Goal: Task Accomplishment & Management: Use online tool/utility

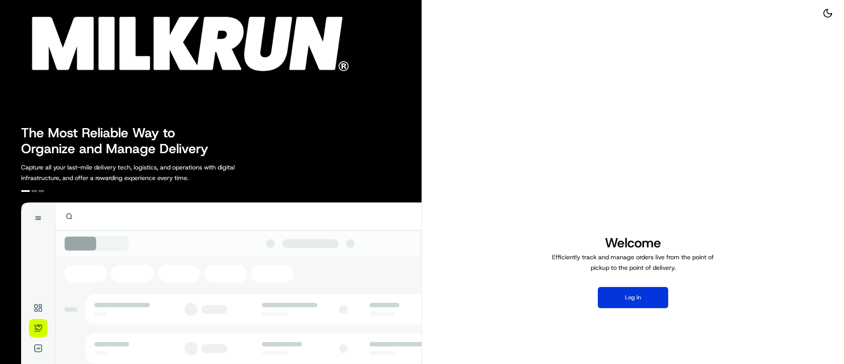
click at [632, 297] on button "Log in" at bounding box center [633, 297] width 70 height 21
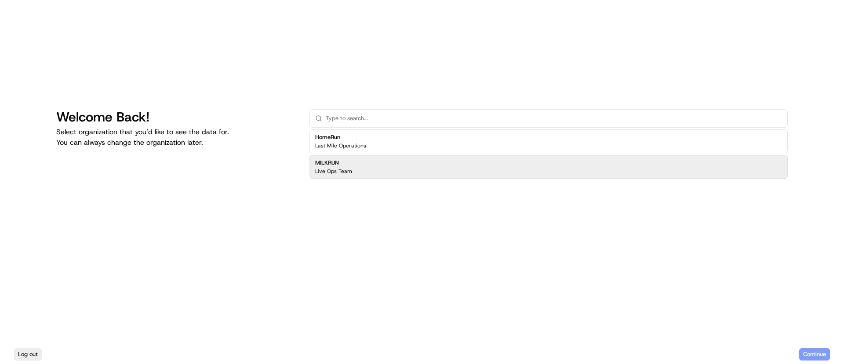
click at [345, 165] on h2 "MILKRUN" at bounding box center [333, 163] width 37 height 8
click at [808, 350] on button "Continue" at bounding box center [814, 354] width 31 height 12
